Goal: Book appointment/travel/reservation

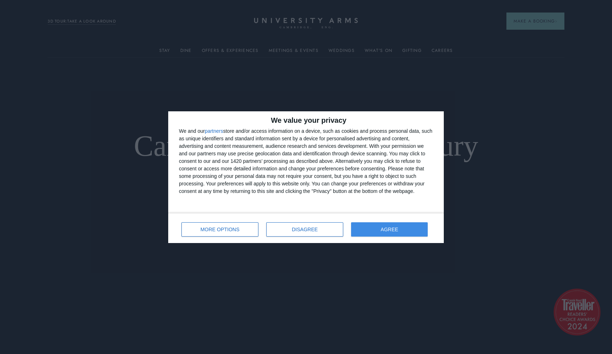
click at [407, 231] on button "AGREE" at bounding box center [389, 229] width 77 height 14
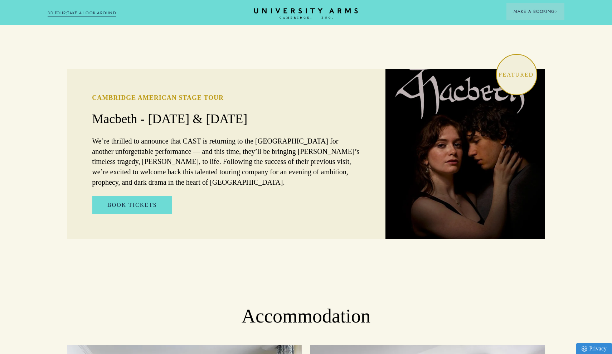
scroll to position [482, 0]
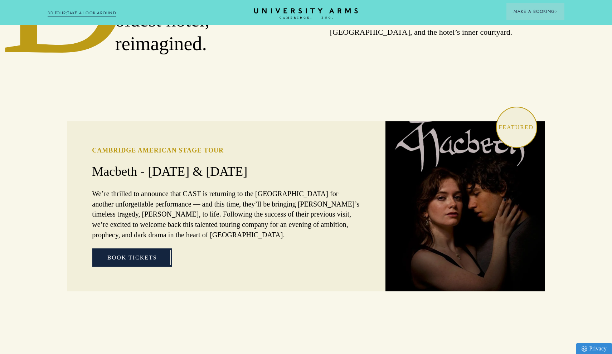
click at [165, 248] on link "Book Tickets" at bounding box center [132, 257] width 80 height 19
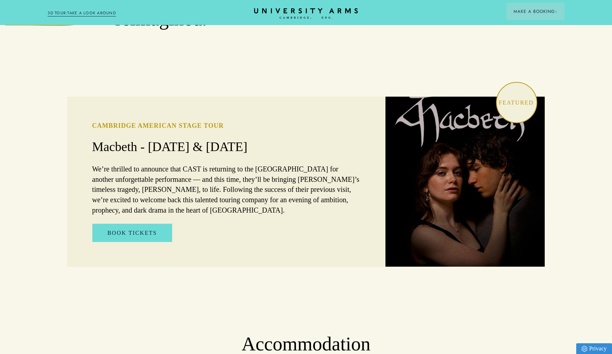
scroll to position [507, 0]
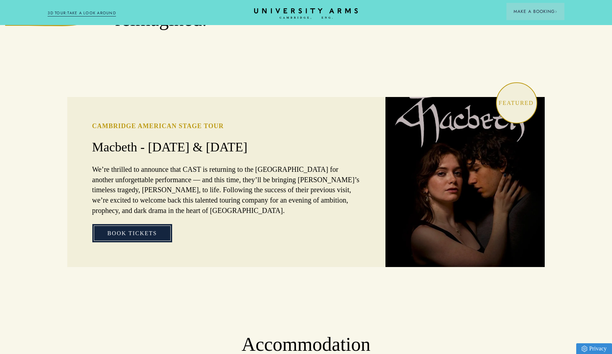
click at [166, 224] on link "Book Tickets" at bounding box center [132, 233] width 80 height 19
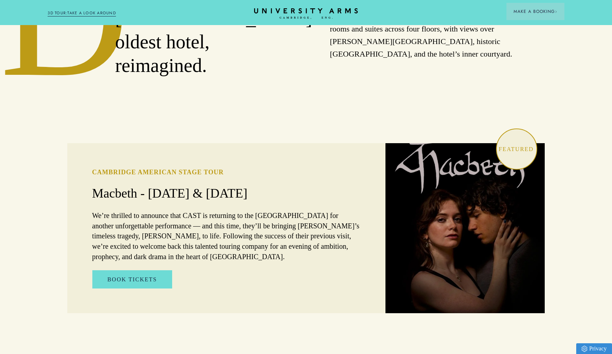
scroll to position [469, 0]
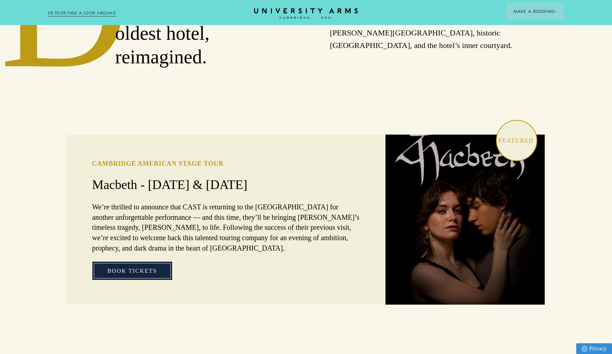
click at [129, 262] on link "Book Tickets" at bounding box center [132, 271] width 80 height 19
